Goal: Find specific page/section: Find specific page/section

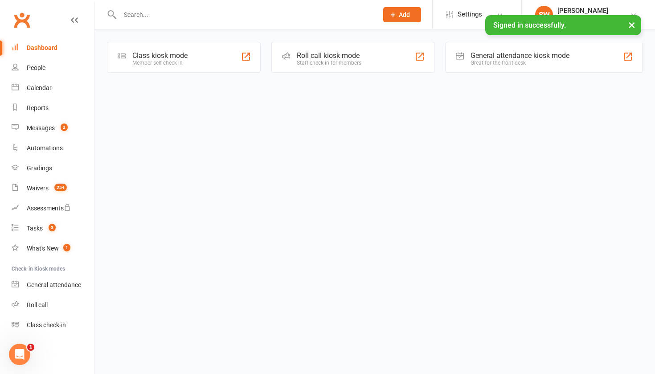
click at [183, 12] on input "text" at bounding box center [244, 14] width 254 height 12
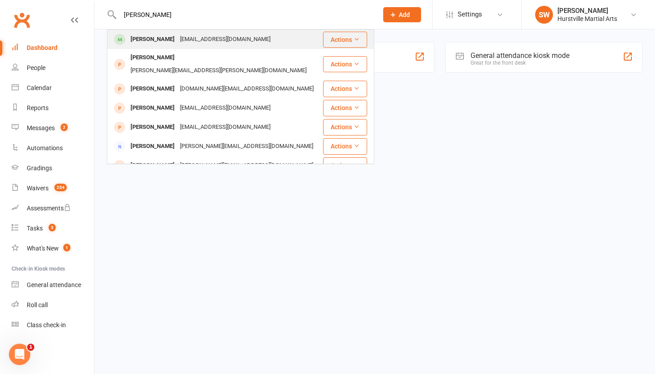
type input "[PERSON_NAME]"
click at [164, 35] on div "[PERSON_NAME]" at bounding box center [152, 39] width 49 height 13
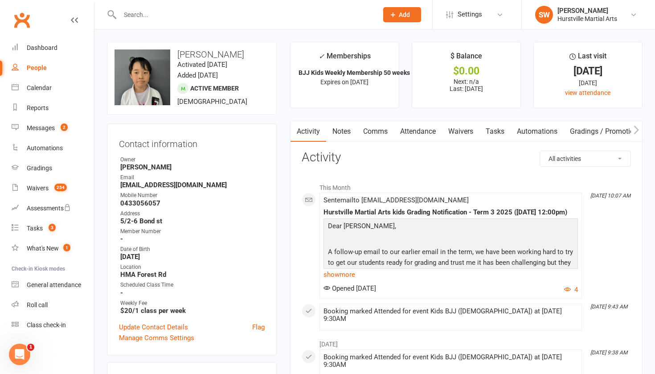
click at [345, 131] on link "Notes" at bounding box center [341, 131] width 31 height 21
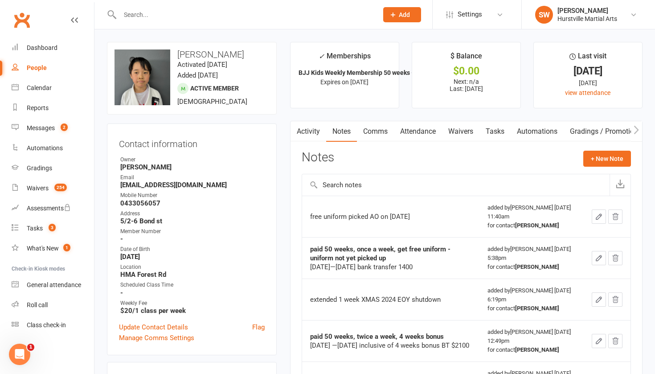
click at [208, 17] on input "text" at bounding box center [244, 14] width 254 height 12
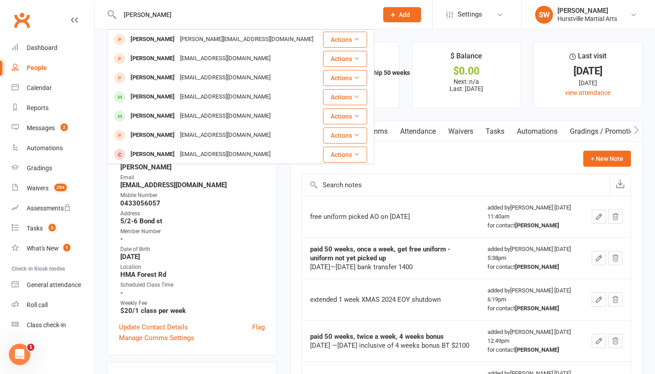
type input "[PERSON_NAME]"
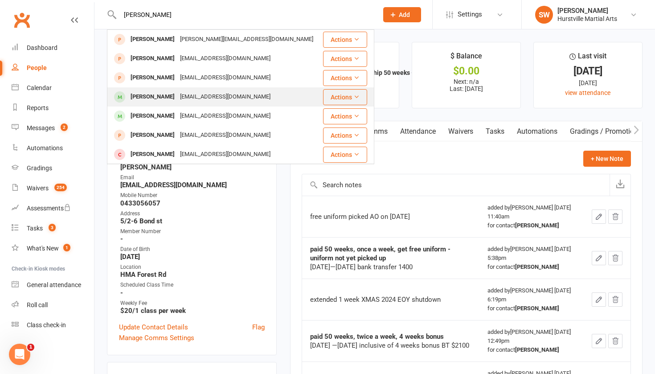
drag, startPoint x: 189, startPoint y: 18, endPoint x: 154, endPoint y: 98, distance: 87.3
click at [154, 98] on div "[PERSON_NAME]" at bounding box center [152, 96] width 49 height 13
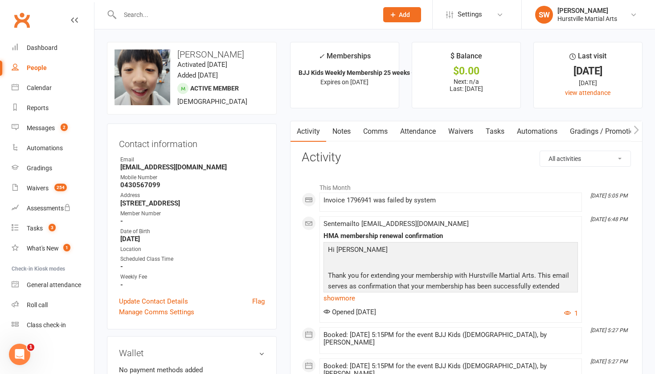
click at [339, 134] on link "Notes" at bounding box center [341, 131] width 31 height 21
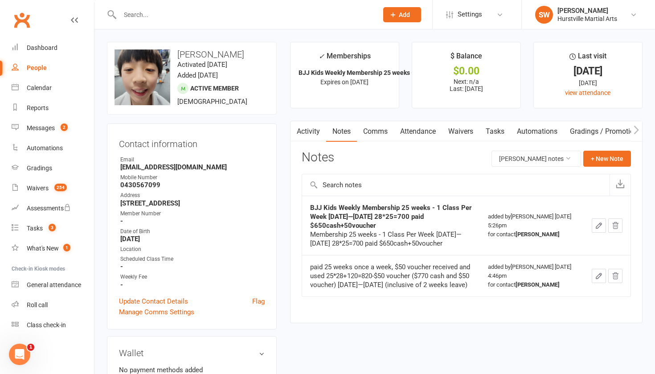
click at [311, 131] on link "Activity" at bounding box center [309, 131] width 36 height 21
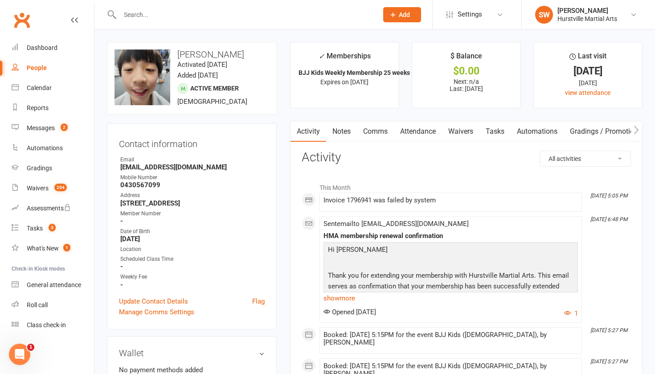
click at [224, 16] on input "text" at bounding box center [244, 14] width 254 height 12
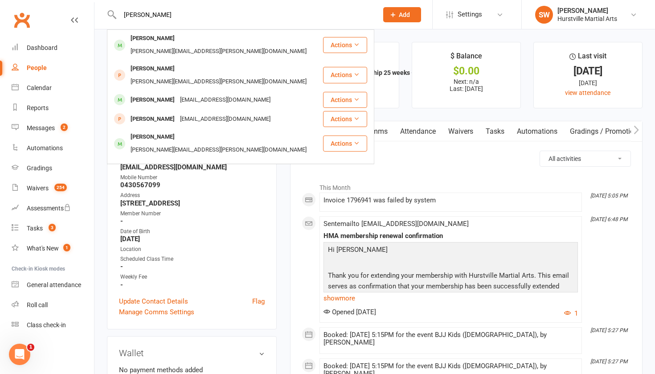
type input "[PERSON_NAME]"
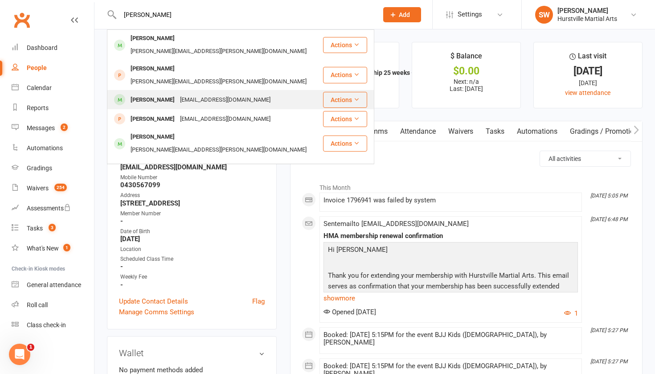
drag, startPoint x: 224, startPoint y: 15, endPoint x: 186, endPoint y: 76, distance: 71.6
click at [186, 94] on div "[EMAIL_ADDRESS][DOMAIN_NAME]" at bounding box center [225, 100] width 96 height 13
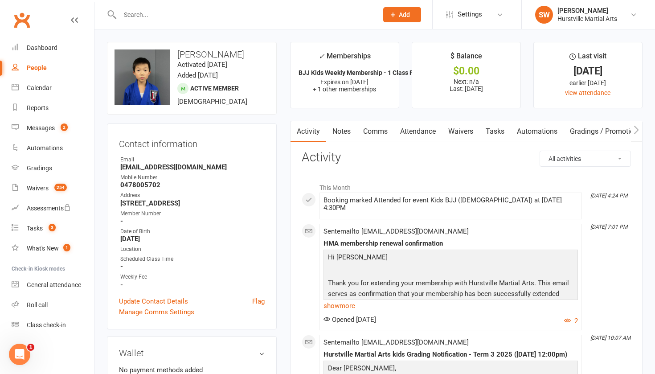
click at [332, 132] on link "Notes" at bounding box center [341, 131] width 31 height 21
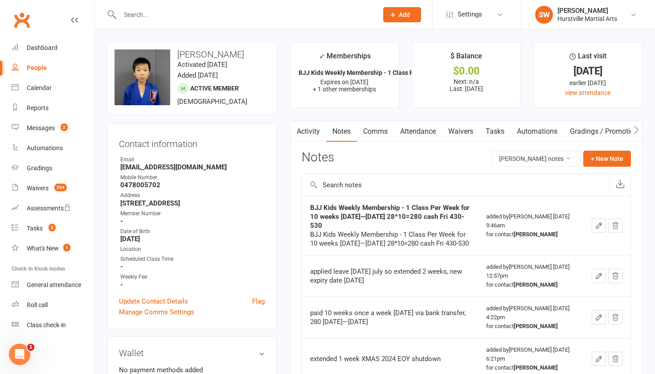
click at [188, 20] on input "text" at bounding box center [244, 14] width 254 height 12
type input "b"
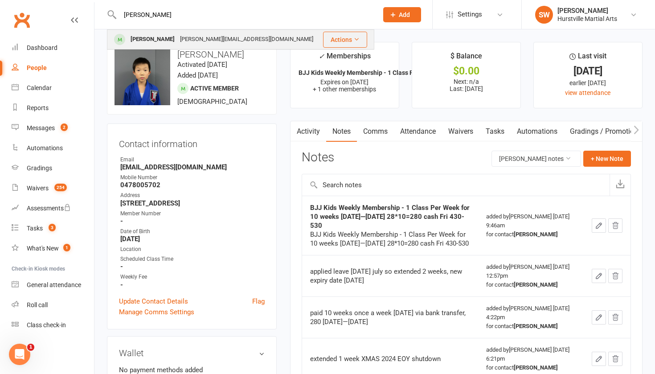
type input "[PERSON_NAME]"
click at [190, 38] on div "[PERSON_NAME][EMAIL_ADDRESS][DOMAIN_NAME]" at bounding box center [246, 39] width 139 height 13
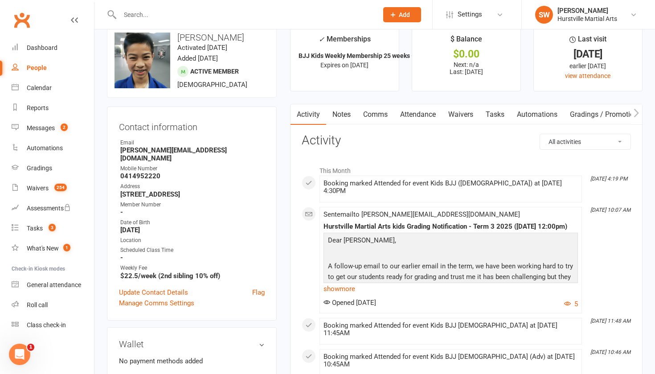
scroll to position [4, 0]
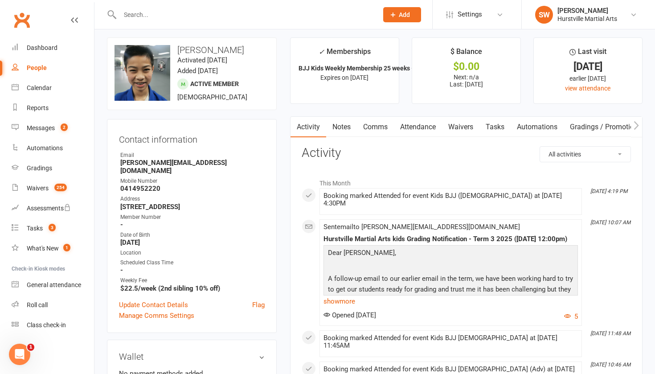
click at [374, 127] on link "Comms" at bounding box center [375, 127] width 37 height 21
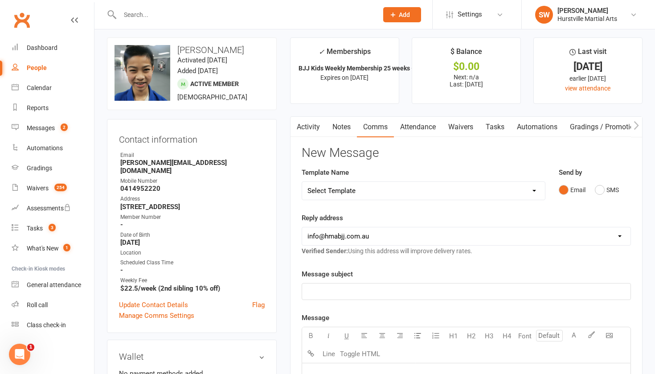
click at [336, 128] on link "Notes" at bounding box center [341, 127] width 31 height 21
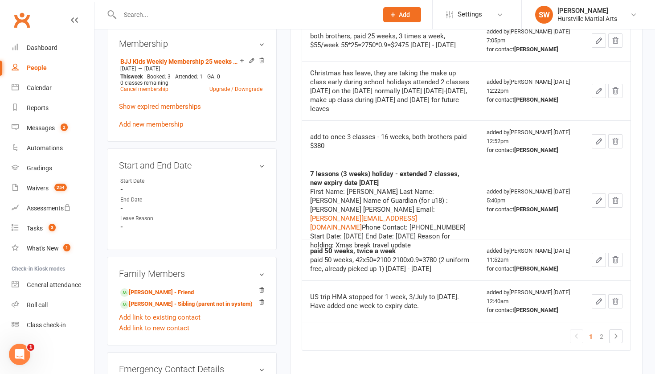
scroll to position [376, 0]
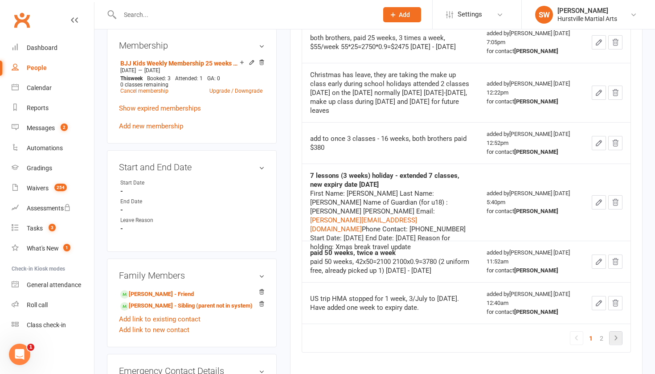
click at [615, 332] on icon at bounding box center [616, 337] width 11 height 11
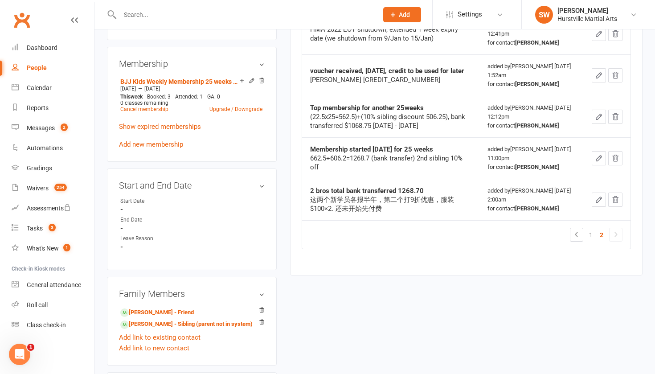
scroll to position [355, 0]
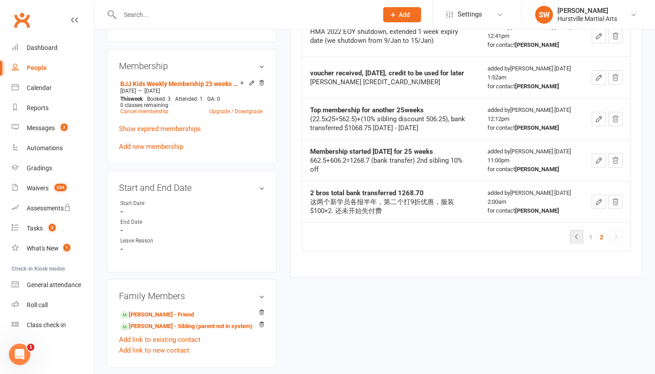
click at [574, 231] on icon at bounding box center [576, 236] width 11 height 11
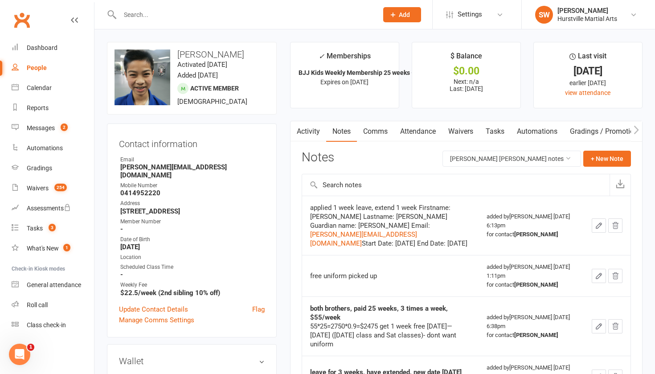
scroll to position [0, 0]
click at [415, 134] on link "Attendance" at bounding box center [418, 131] width 48 height 21
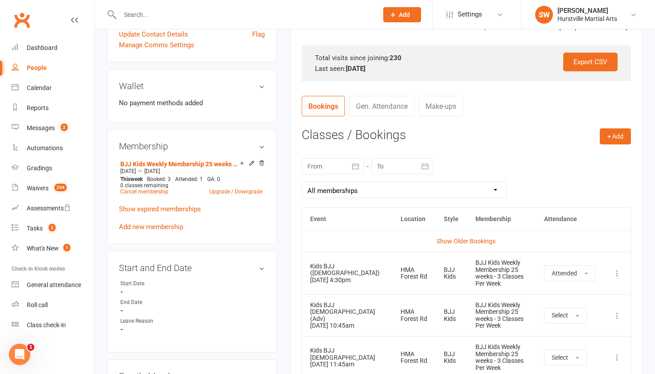
scroll to position [276, 0]
